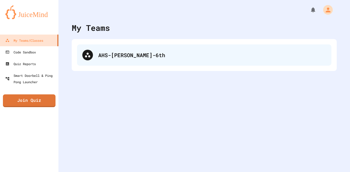
click at [104, 55] on div "AHS-[PERSON_NAME]-6th" at bounding box center [212, 55] width 228 height 8
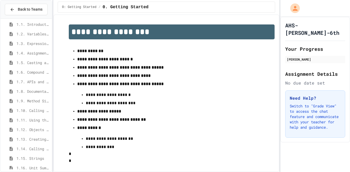
scroll to position [22, 0]
click at [26, 63] on span "1.5. Casting and Ranges of Values" at bounding box center [32, 62] width 33 height 6
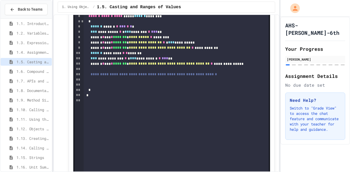
scroll to position [877, 0]
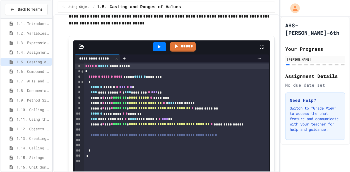
click at [156, 44] on icon at bounding box center [159, 47] width 6 height 6
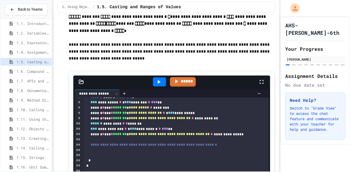
scroll to position [843, 0]
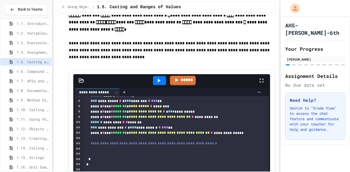
click at [138, 135] on div at bounding box center [176, 137] width 185 height 5
